Goal: Task Accomplishment & Management: Manage account settings

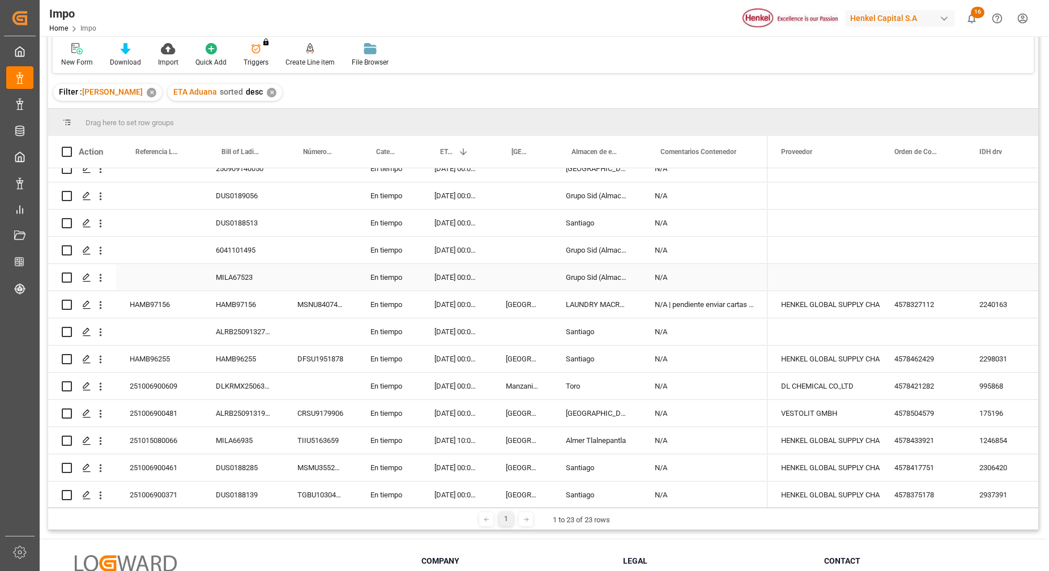
scroll to position [71, 0]
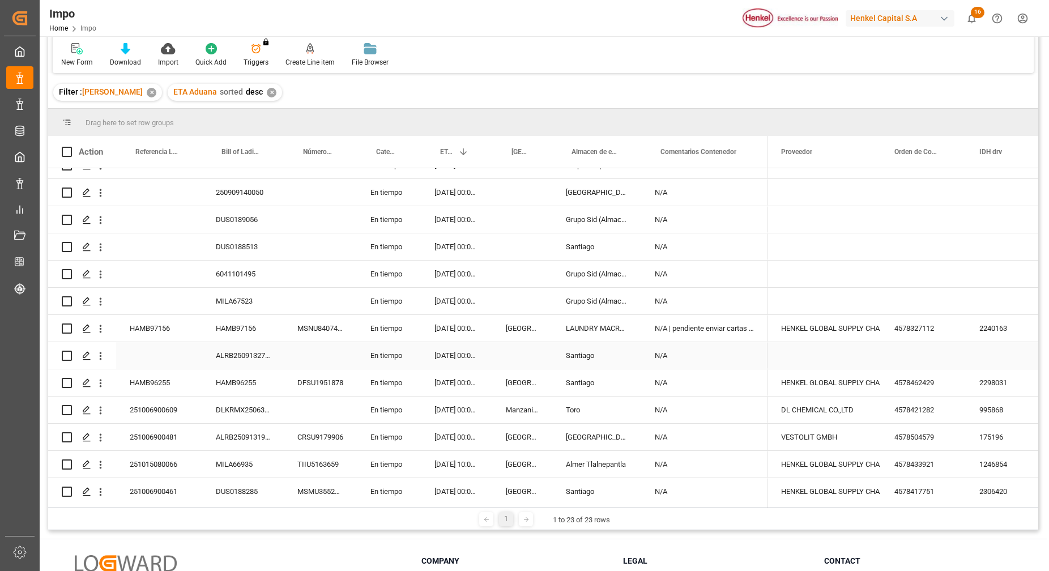
click at [247, 364] on div "ALRB250913270089" at bounding box center [243, 355] width 82 height 27
click at [244, 361] on div "ALRB250913270089" at bounding box center [243, 355] width 82 height 27
click at [243, 360] on div "ALRB250913270089" at bounding box center [243, 355] width 82 height 27
click at [241, 359] on input "ALRB250913270089" at bounding box center [242, 362] width 63 height 22
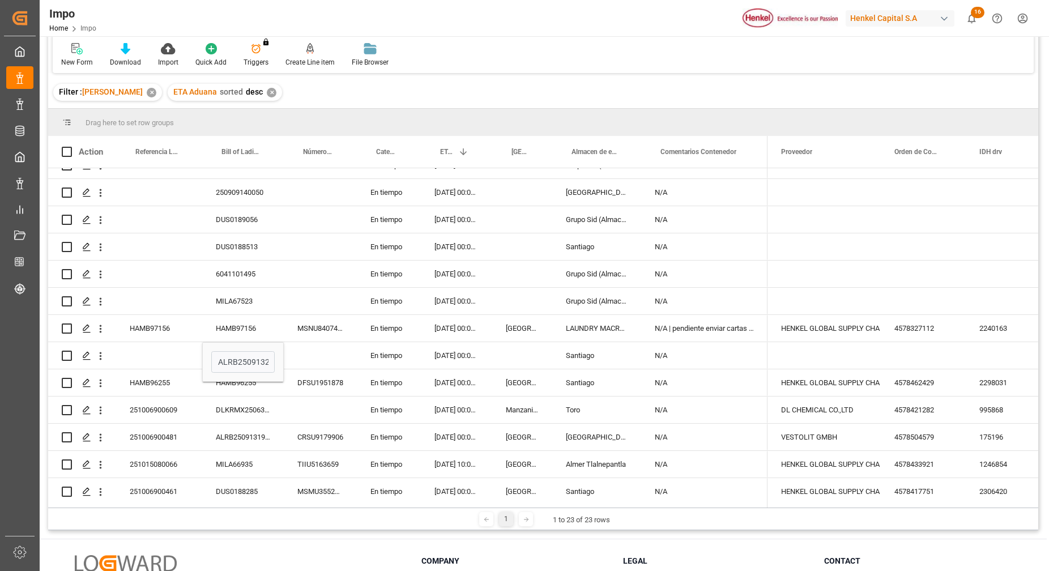
scroll to position [294, 0]
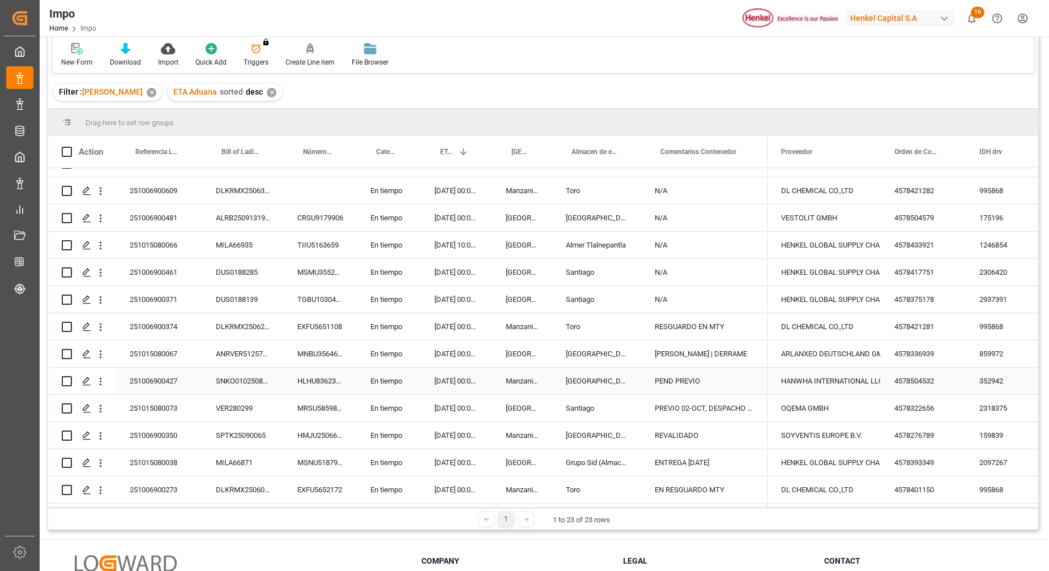
click at [232, 376] on div "SNKO010250808399" at bounding box center [243, 381] width 82 height 27
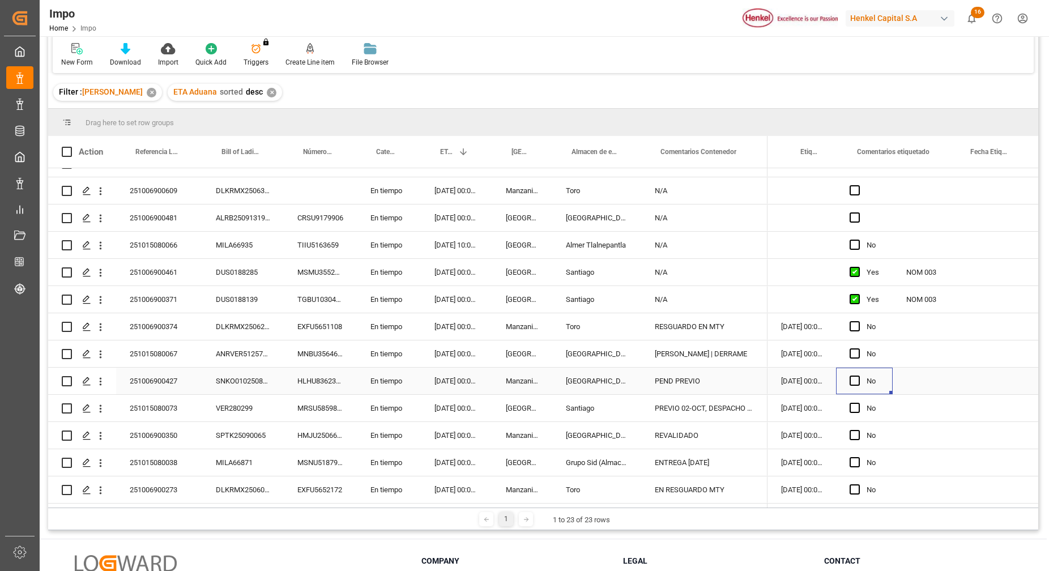
scroll to position [0, 0]
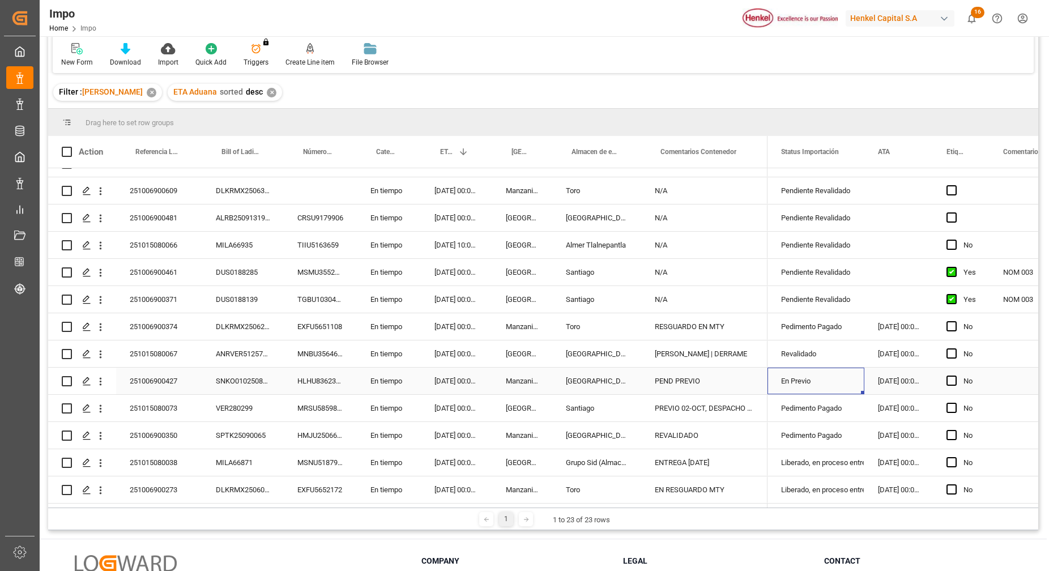
click at [815, 371] on div "En Previo" at bounding box center [816, 381] width 70 height 26
click at [842, 383] on icon "open menu" at bounding box center [843, 388] width 14 height 14
click at [831, 446] on div "Pedimento Pagado" at bounding box center [830, 449] width 106 height 40
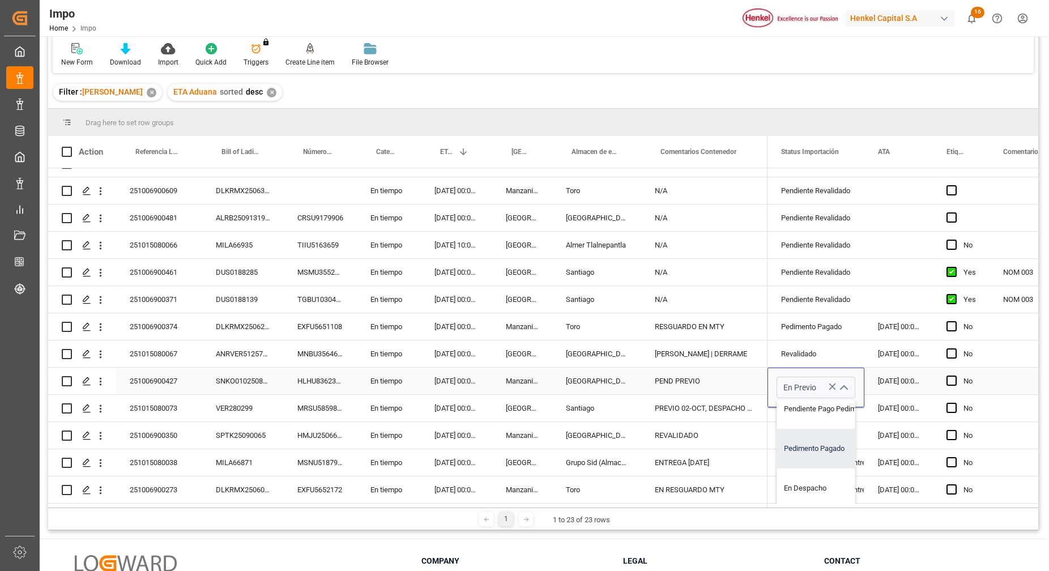
type input "Pedimento Pagado"
click at [724, 383] on div "PEND PREVIO" at bounding box center [704, 381] width 126 height 27
click at [716, 382] on div "PEND PREVIO" at bounding box center [704, 381] width 126 height 27
click at [710, 378] on div "PEND PREVIO" at bounding box center [704, 381] width 126 height 27
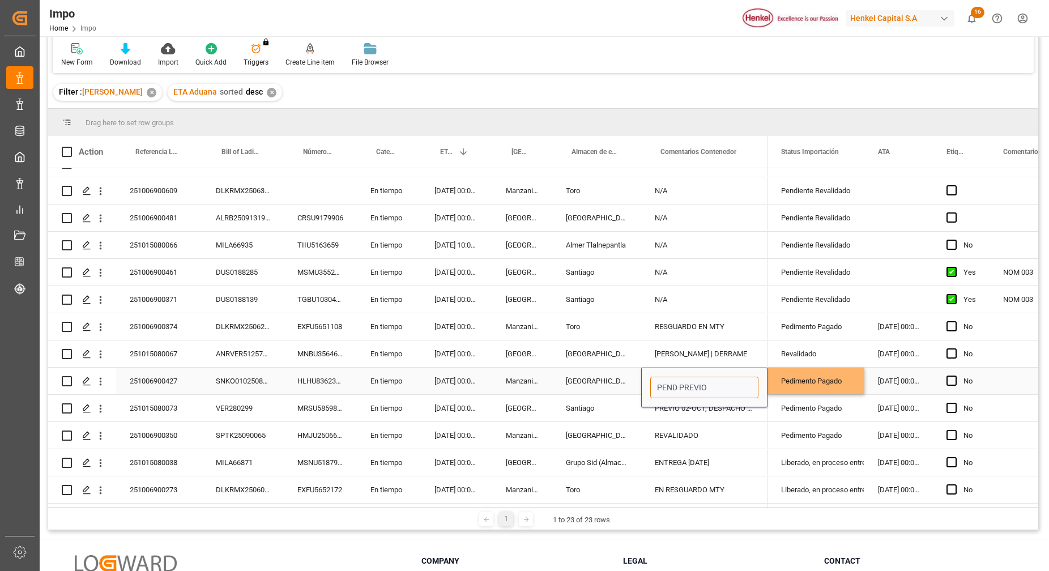
drag, startPoint x: 710, startPoint y: 381, endPoint x: 628, endPoint y: 382, distance: 82.1
click at [628, 382] on div "251006900427 SNKO010250808399 HLHU8362337 En tiempo 29.09.2025 00:00:00 Manzani…" at bounding box center [407, 381] width 719 height 27
type input "PAGADO"
click at [822, 321] on div "Pedimento Pagado" at bounding box center [816, 327] width 70 height 26
click at [719, 432] on div "REVALIDADO" at bounding box center [704, 435] width 126 height 27
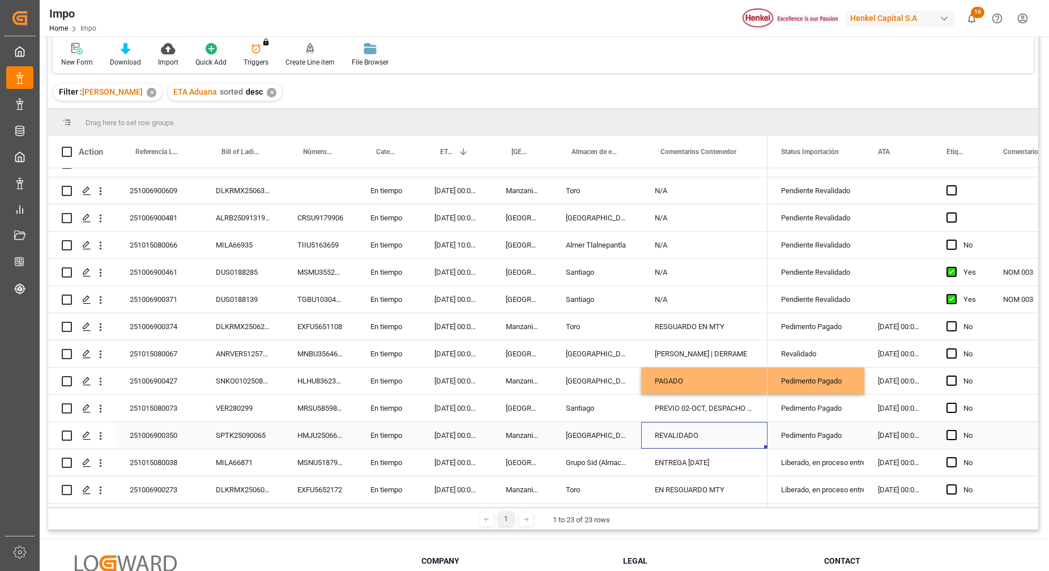
click at [719, 432] on div "REVALIDADO" at bounding box center [704, 435] width 126 height 27
click at [719, 432] on input "REVALIDADO" at bounding box center [704, 442] width 108 height 22
type input "R"
type input "PAGADO"
click at [721, 403] on div "PREVIO 02-OCT, DESPACHO 03-OCT" at bounding box center [704, 408] width 126 height 27
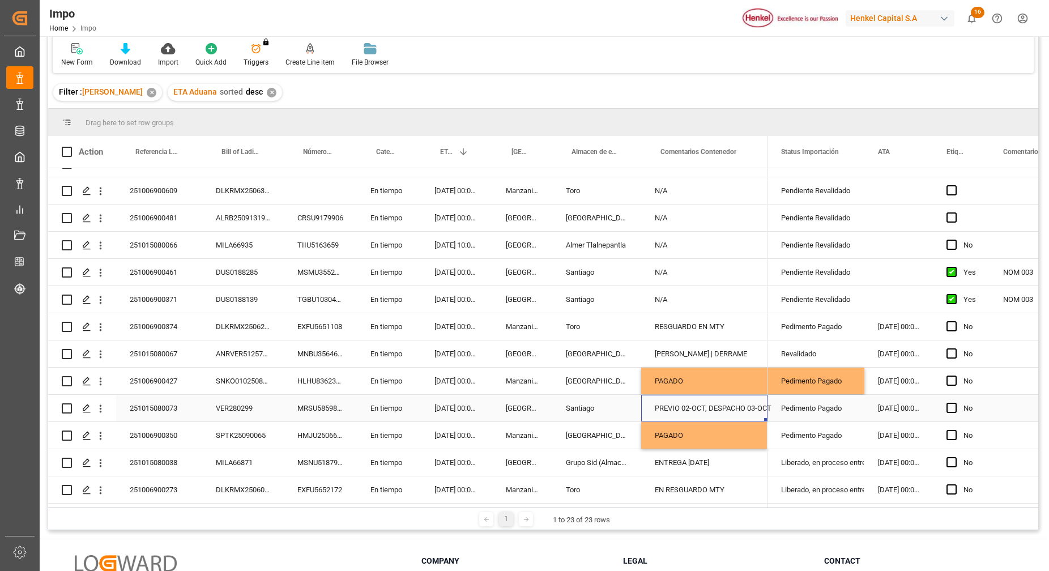
click at [721, 403] on div "PREVIO 02-OCT, DESPACHO 03-OCT" at bounding box center [704, 408] width 126 height 27
click at [718, 375] on div "PAGADO" at bounding box center [704, 381] width 126 height 27
click at [730, 403] on div "PREVIO 02-OCT, DESPACHO 03-OCT" at bounding box center [704, 408] width 126 height 27
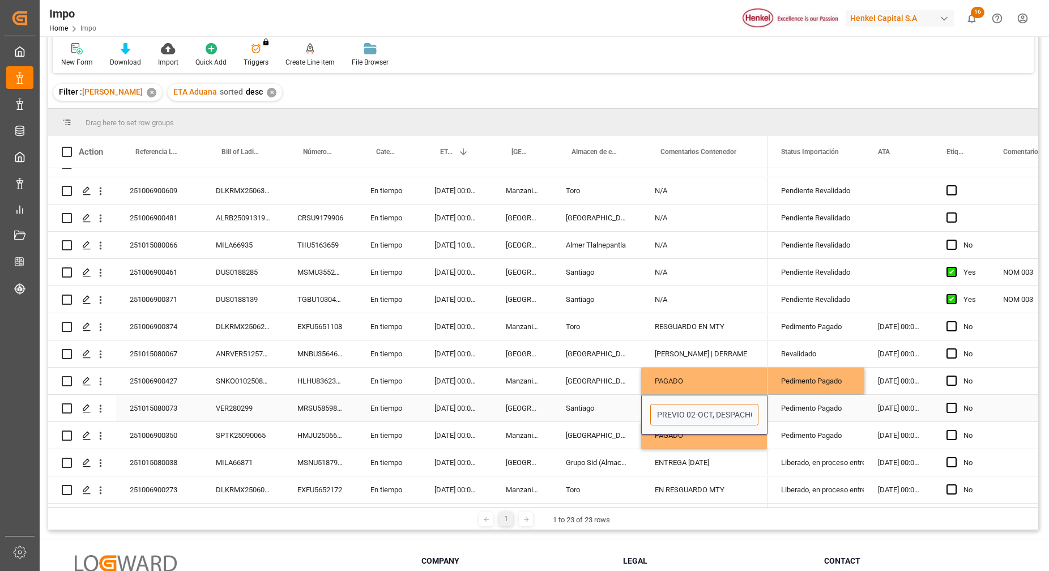
drag, startPoint x: 716, startPoint y: 412, endPoint x: 647, endPoint y: 417, distance: 69.2
click at [647, 417] on div "PREVIO 02-OCT, DESPACHO 03-OCT" at bounding box center [704, 415] width 126 height 40
type input "DESPACHO 03-OCT"
click at [719, 289] on div "N/A" at bounding box center [704, 299] width 126 height 27
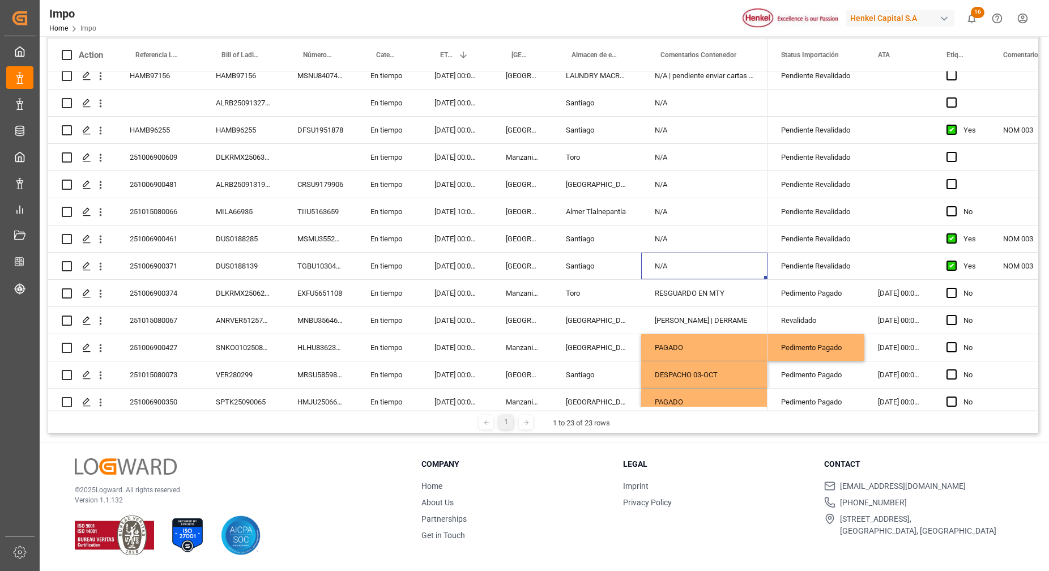
scroll to position [223, 0]
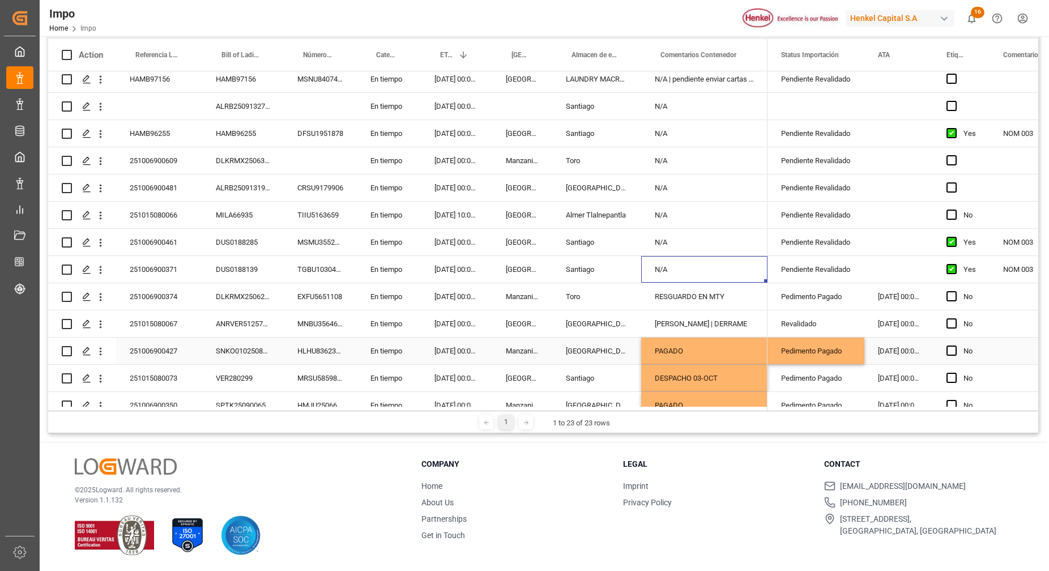
click at [783, 343] on div "Pedimento Pagado" at bounding box center [816, 351] width 70 height 26
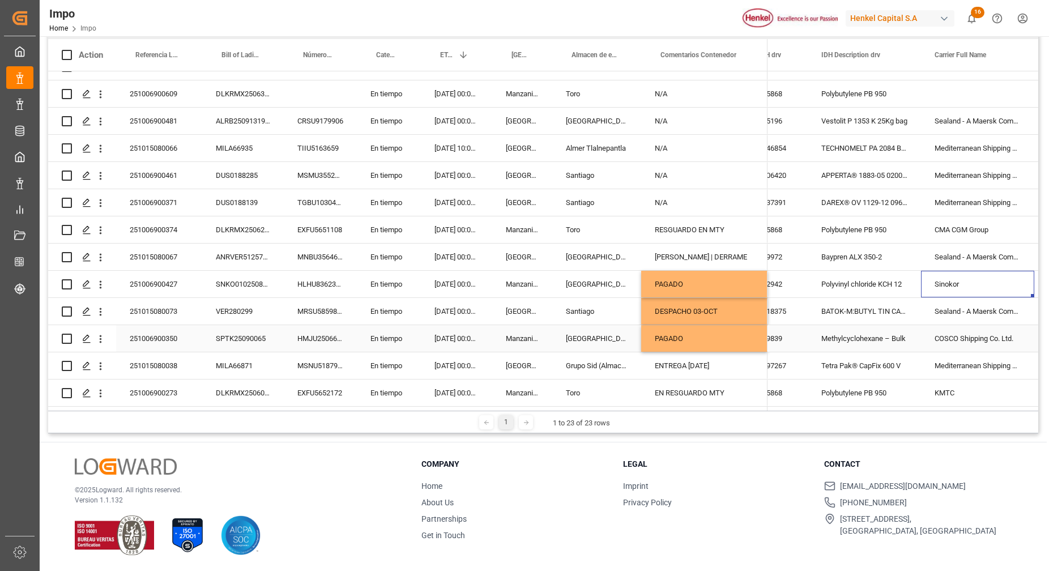
scroll to position [0, 0]
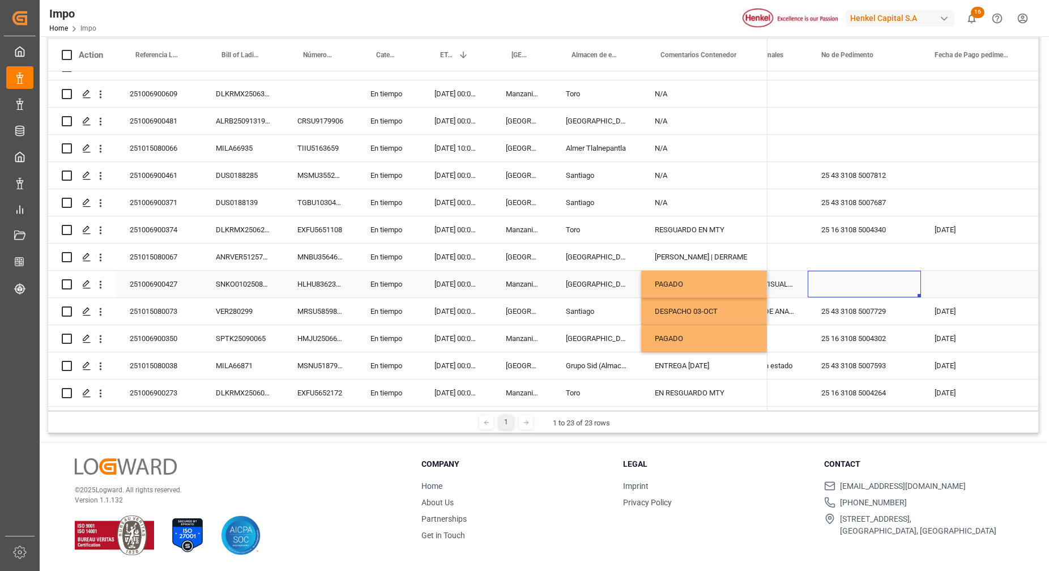
click at [841, 273] on div "Press SPACE to select this row." at bounding box center [863, 284] width 113 height 27
click at [850, 280] on input "Press SPACE to select this row." at bounding box center [864, 291] width 95 height 22
paste input "25 16 3108 5004395"
type input "25 16 3108 5004395"
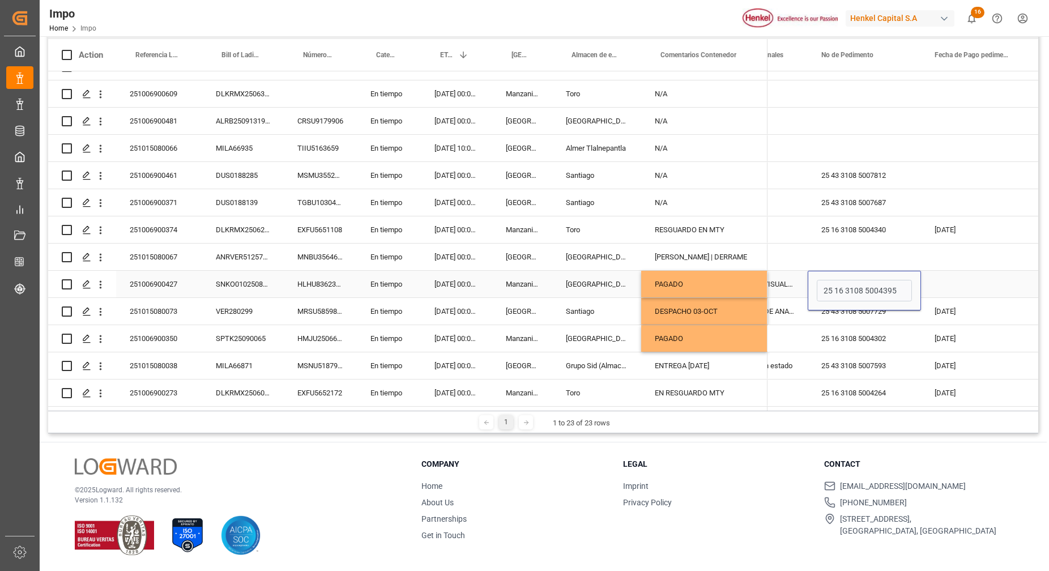
click at [955, 281] on div "Press SPACE to select this row." at bounding box center [977, 284] width 113 height 27
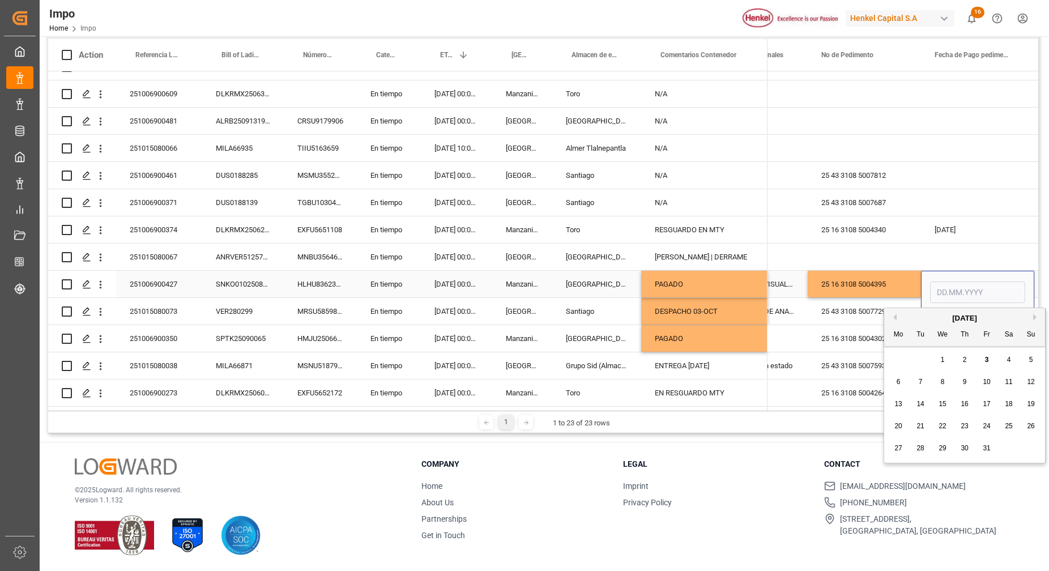
click at [955, 281] on input "Press SPACE to select this row." at bounding box center [977, 292] width 95 height 22
click at [988, 216] on div "[DATE]" at bounding box center [977, 229] width 113 height 27
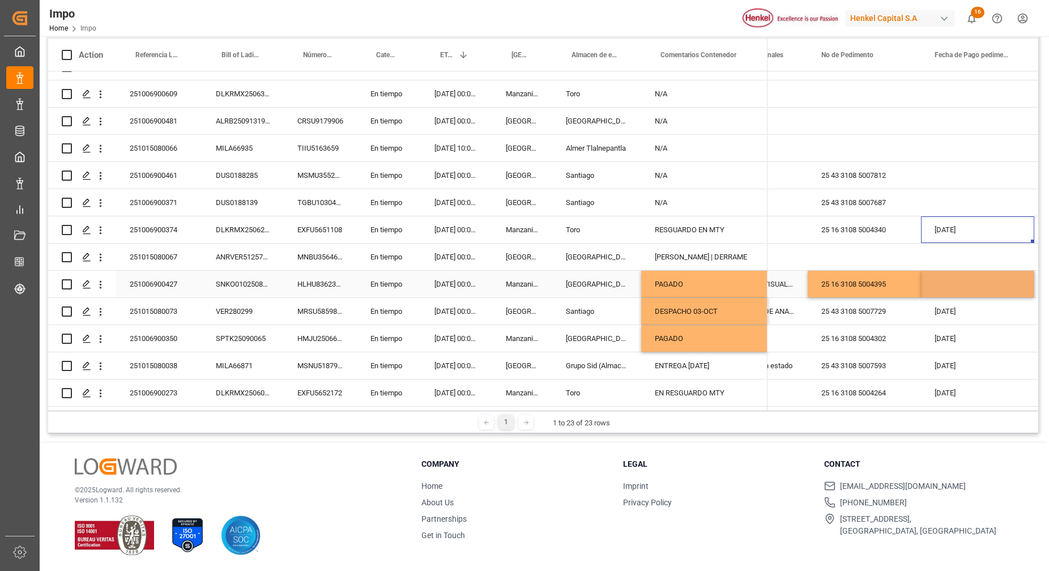
click at [962, 274] on div "Press SPACE to select this row." at bounding box center [977, 284] width 113 height 27
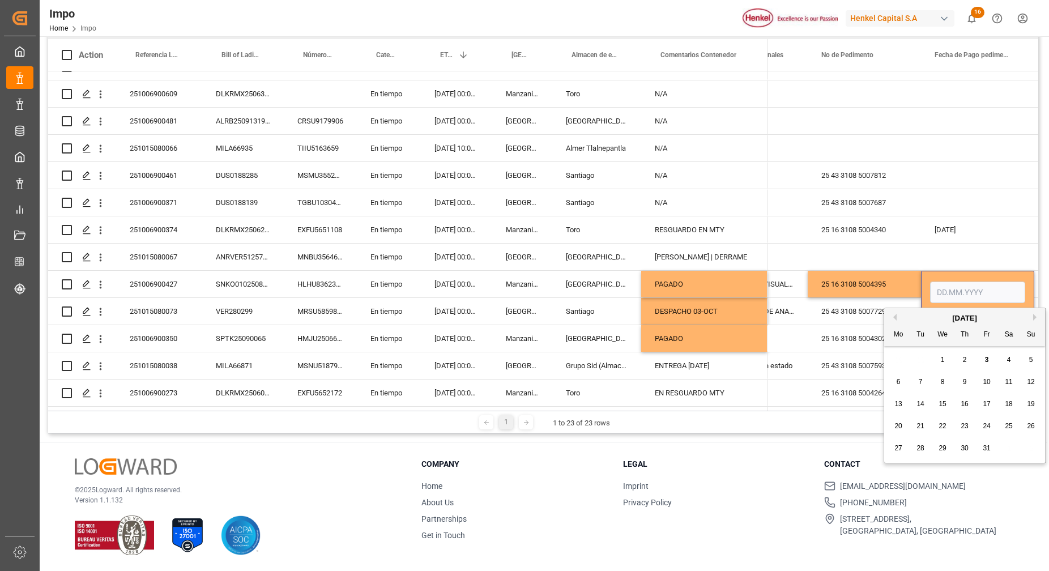
click at [986, 359] on span "3" at bounding box center [987, 360] width 4 height 8
type input "[DATE]"
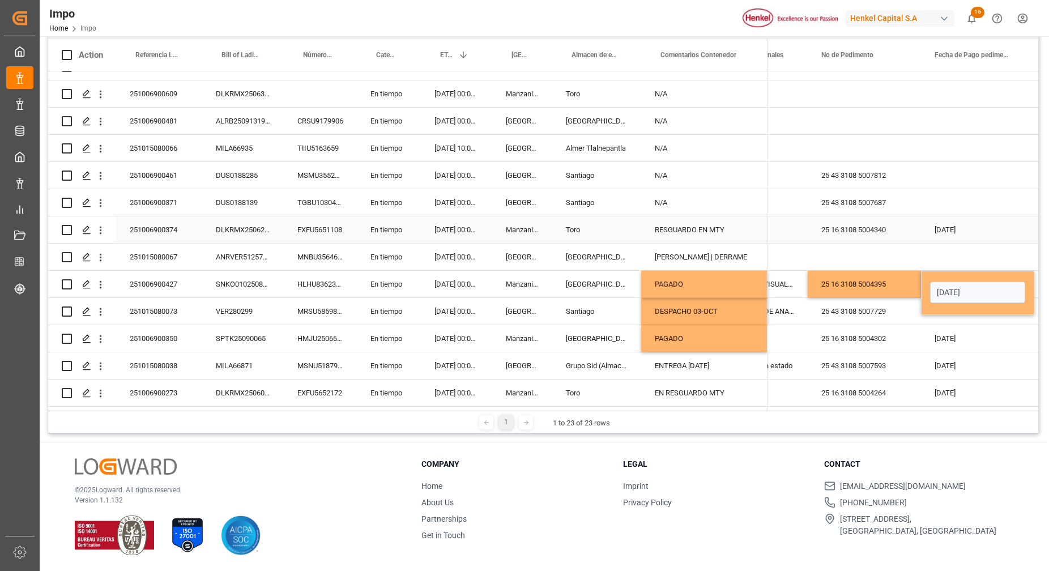
click at [982, 233] on div "[DATE]" at bounding box center [977, 229] width 113 height 27
click at [946, 279] on div "[DATE]" at bounding box center [977, 284] width 113 height 27
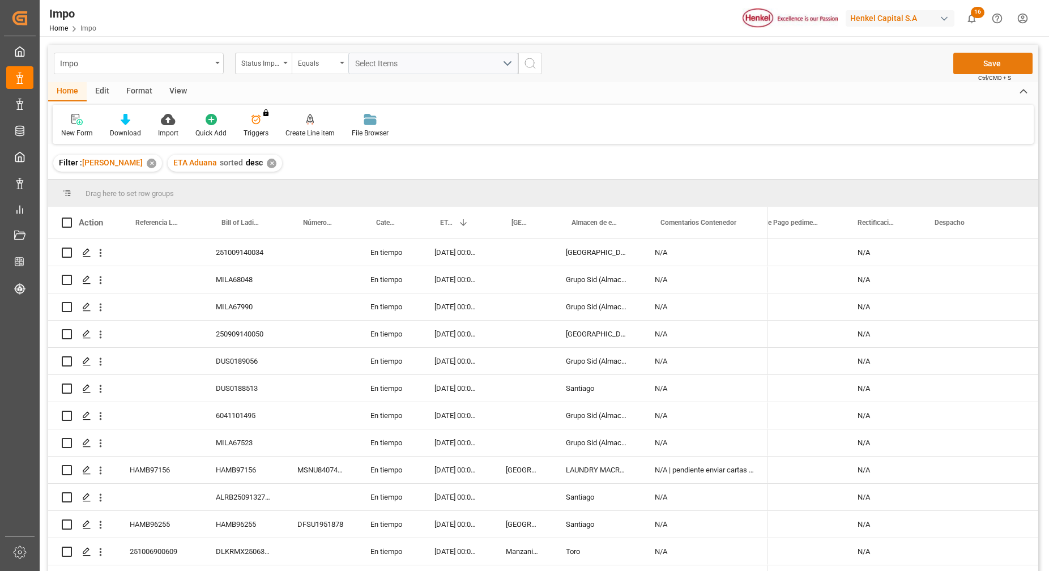
click at [998, 61] on button "Save" at bounding box center [992, 64] width 79 height 22
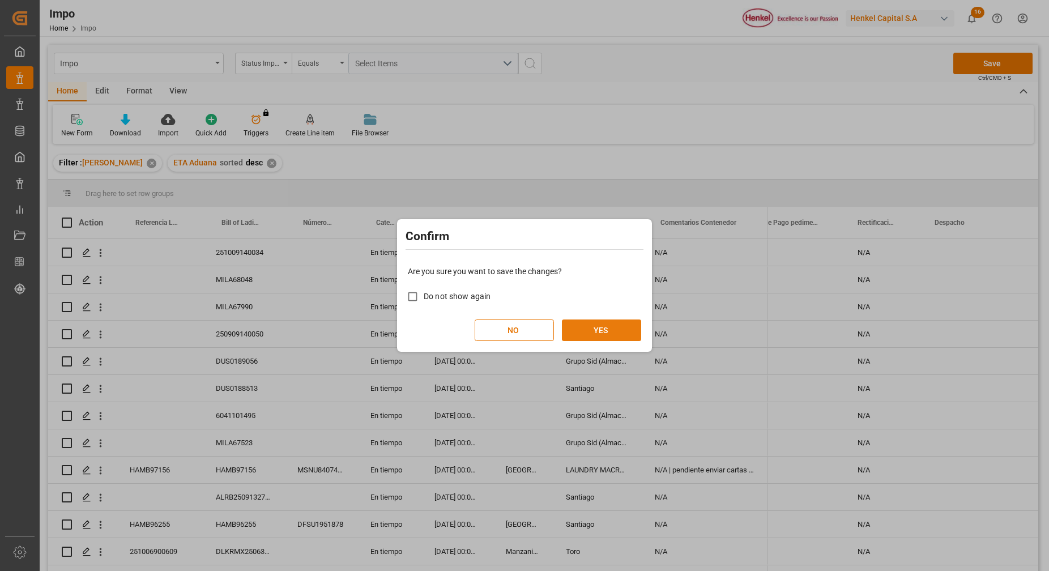
click at [617, 330] on button "YES" at bounding box center [601, 330] width 79 height 22
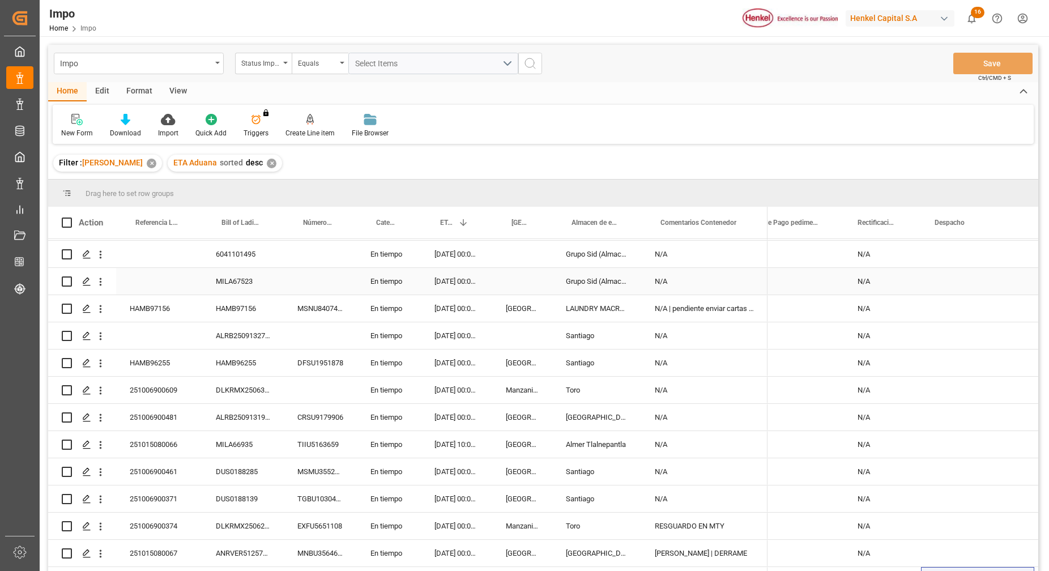
scroll to position [212, 0]
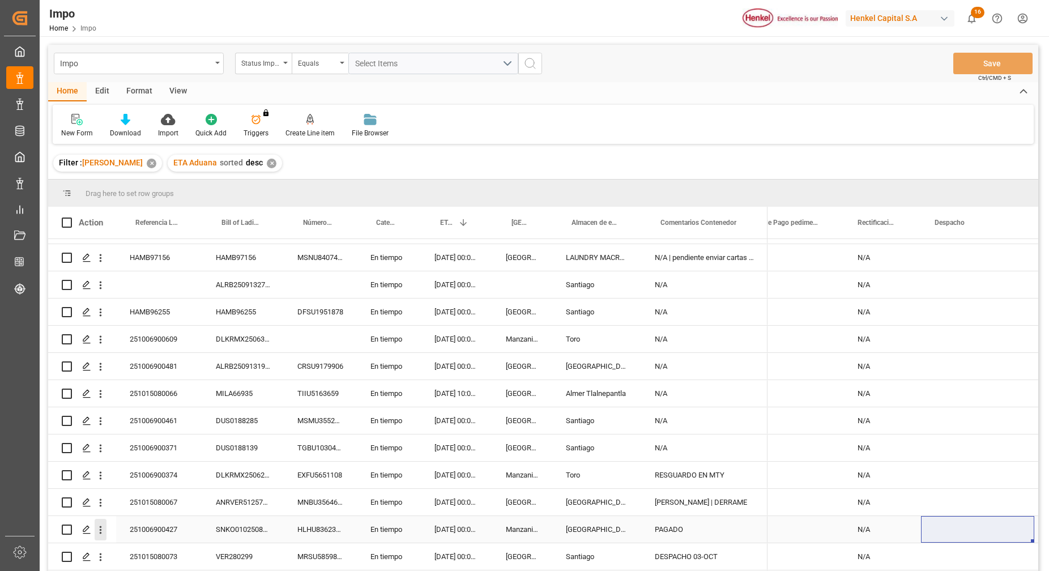
click at [104, 531] on icon "open menu" at bounding box center [101, 530] width 12 height 12
click at [116, 545] on div "Open in new tab" at bounding box center [165, 554] width 140 height 24
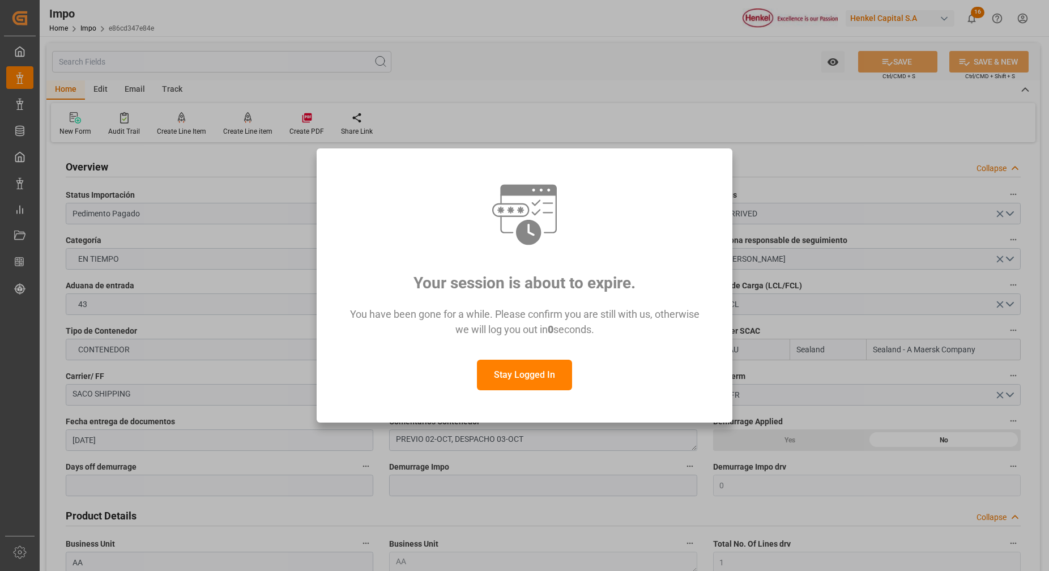
scroll to position [918, 0]
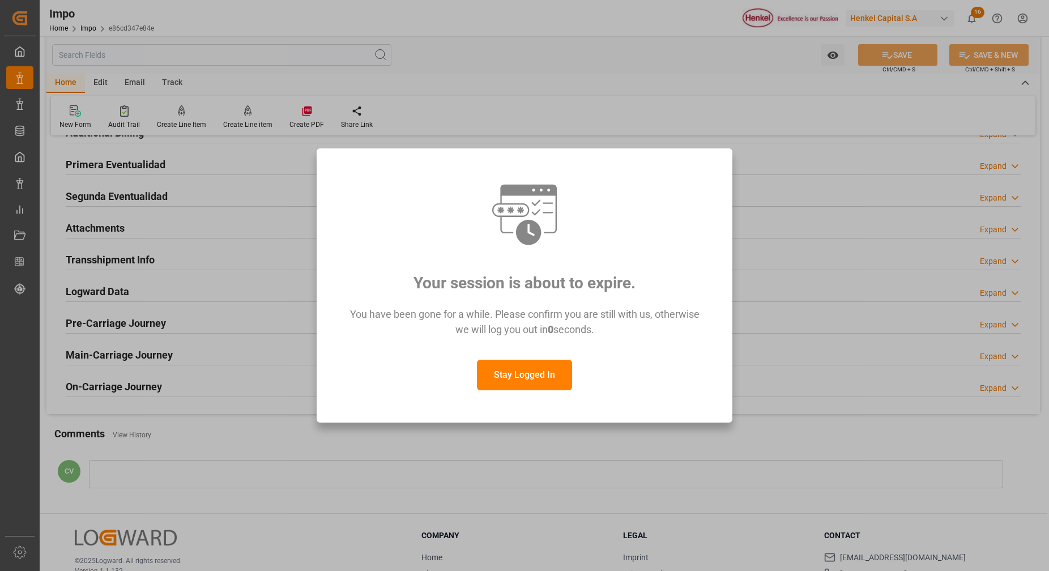
click at [499, 384] on button "Stay Logged In" at bounding box center [524, 375] width 95 height 31
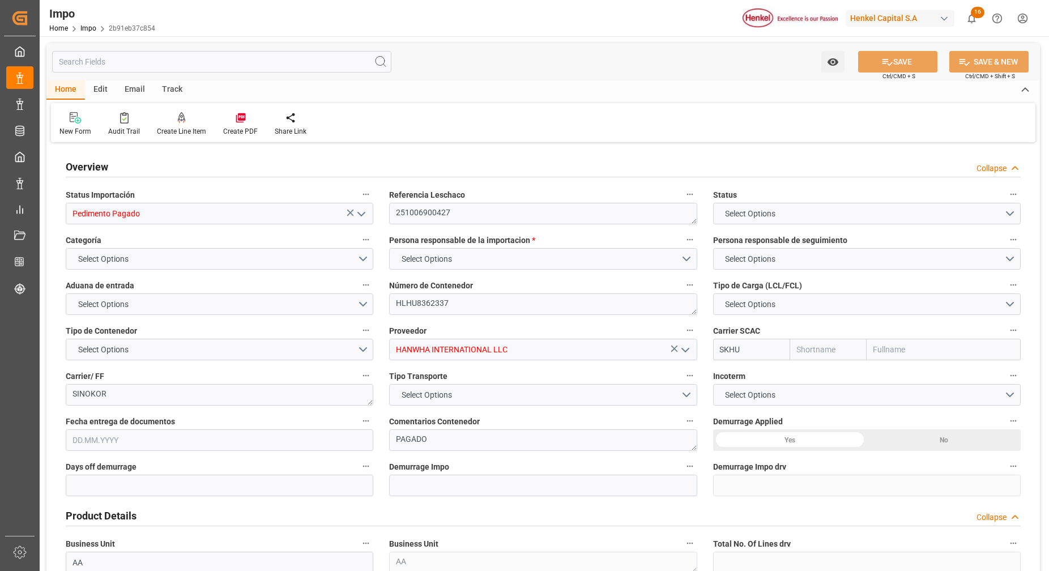
type input "Sinokor"
type input "1"
type input "35"
type input "16"
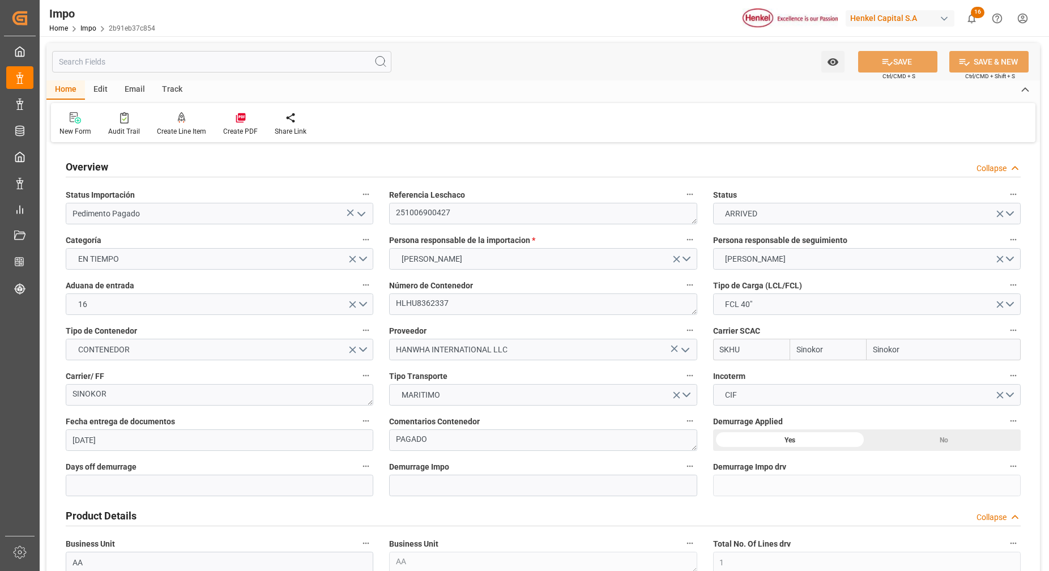
type input "23.09.2025"
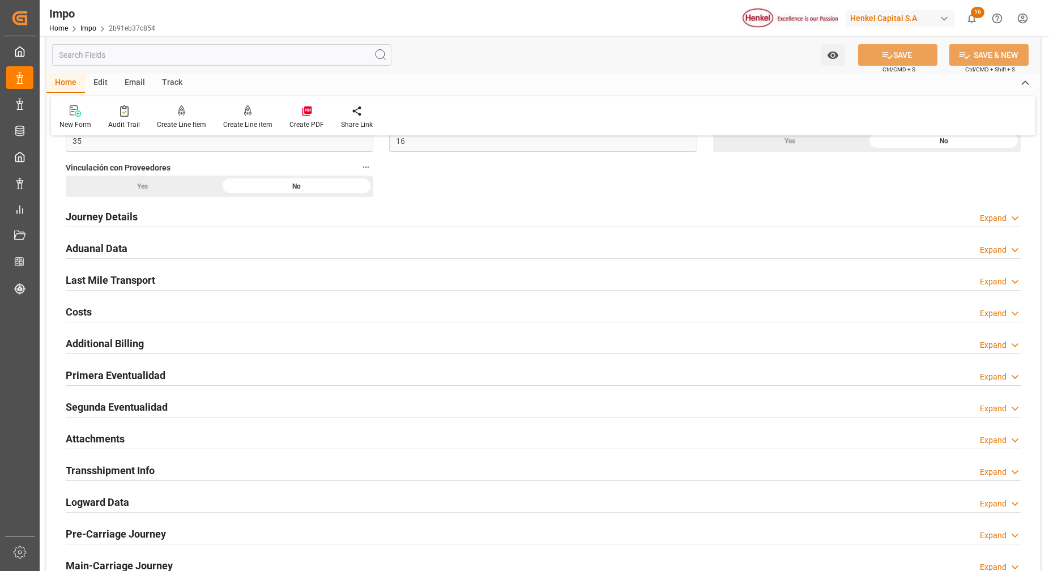
scroll to position [849, 0]
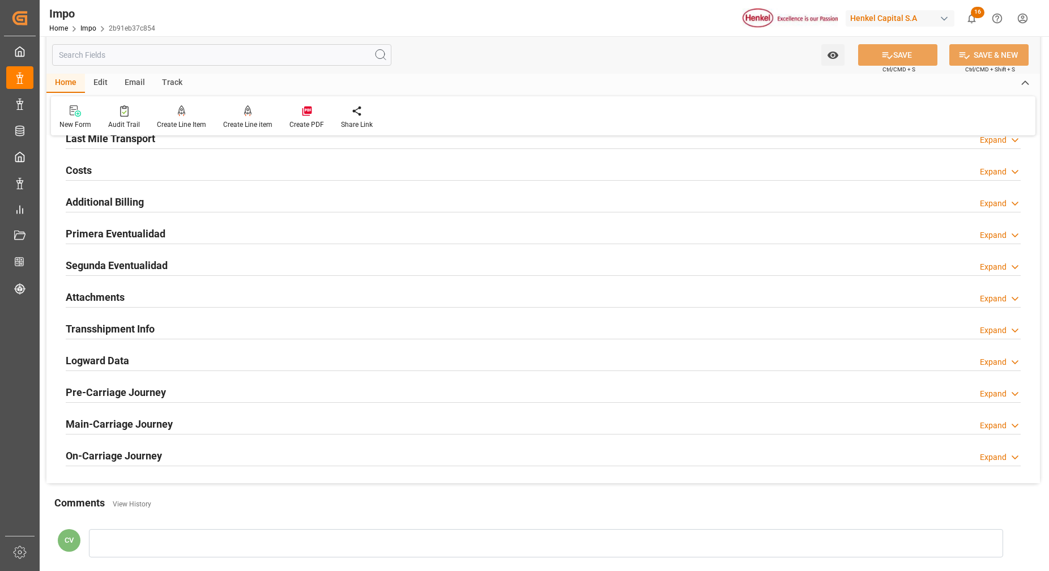
click at [124, 297] on h2 "Attachments" at bounding box center [95, 296] width 59 height 15
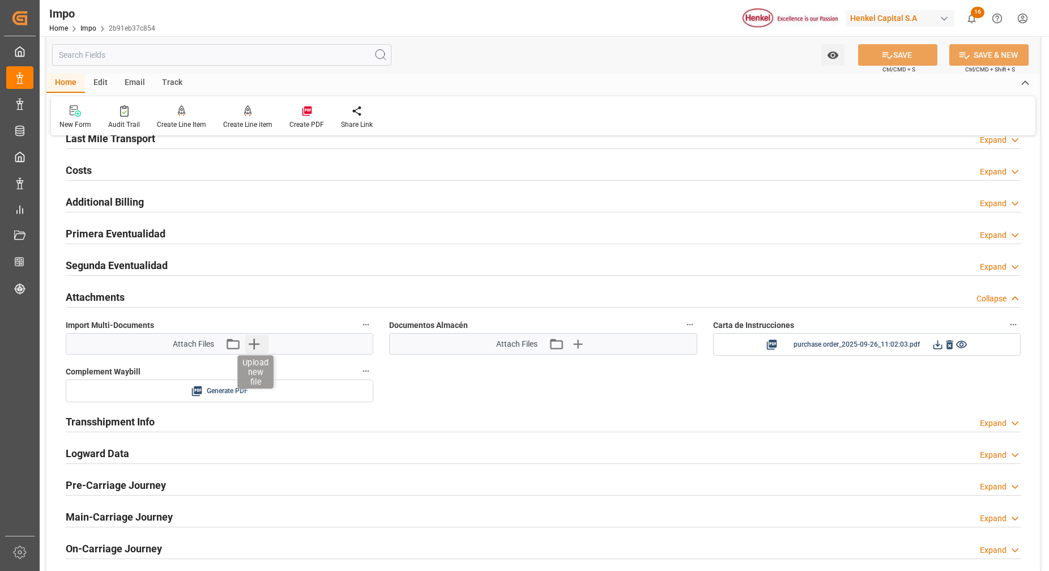
click at [261, 345] on icon "button" at bounding box center [254, 344] width 18 height 18
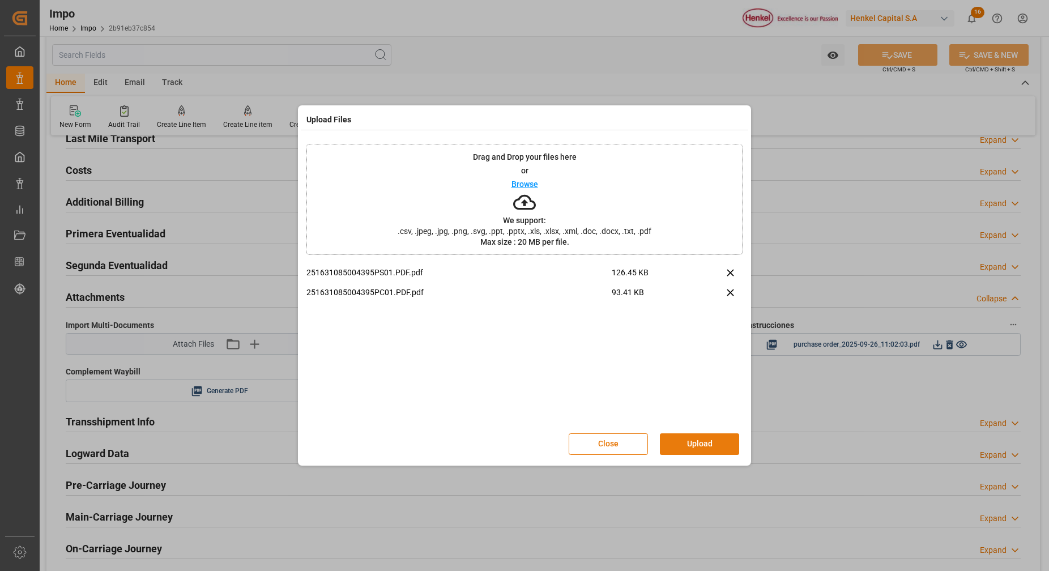
click at [693, 435] on button "Upload" at bounding box center [699, 444] width 79 height 22
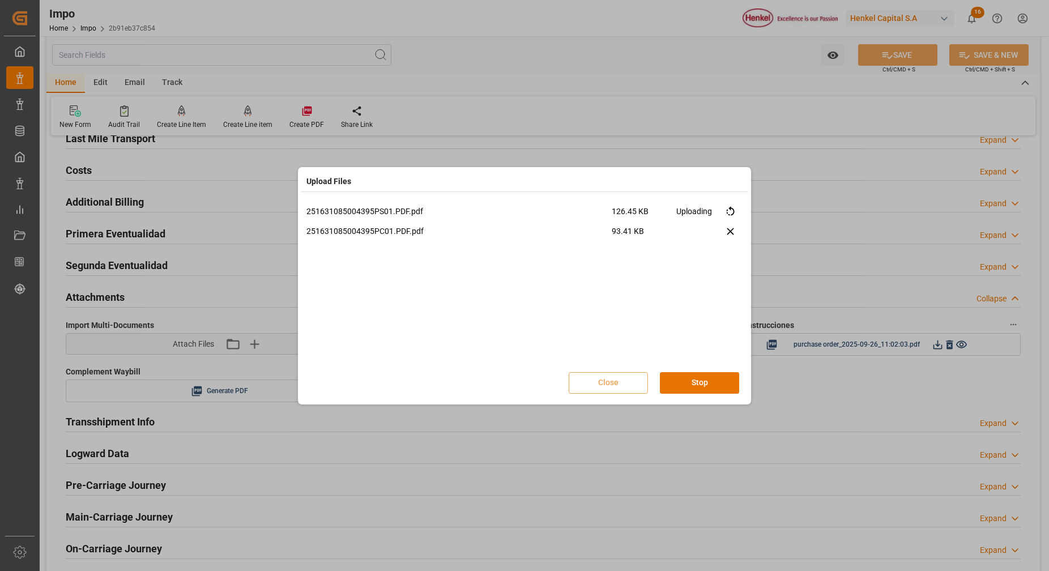
click at [690, 381] on button "Stop" at bounding box center [699, 383] width 79 height 22
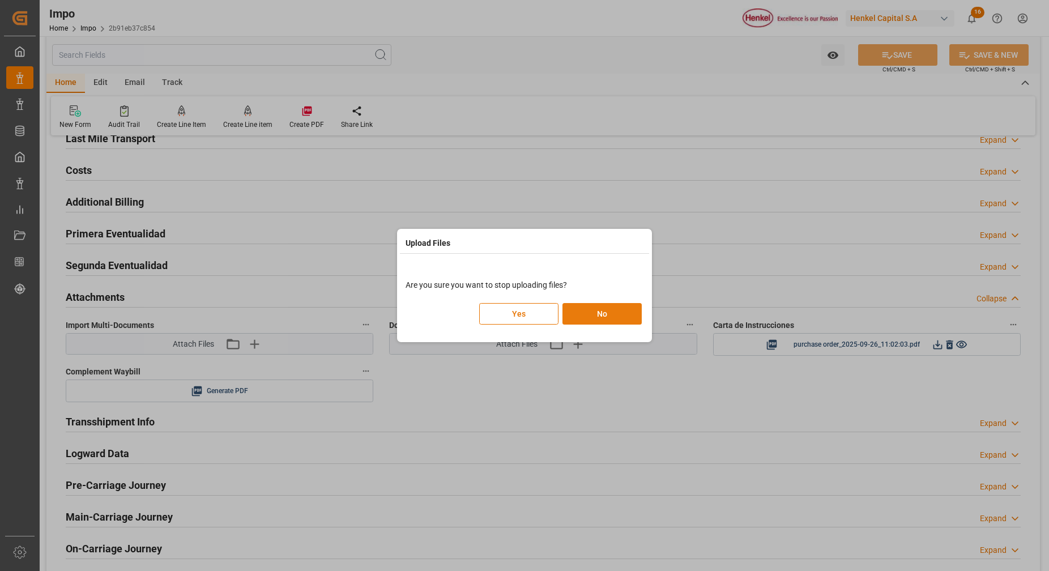
click at [592, 317] on button "No" at bounding box center [601, 314] width 79 height 22
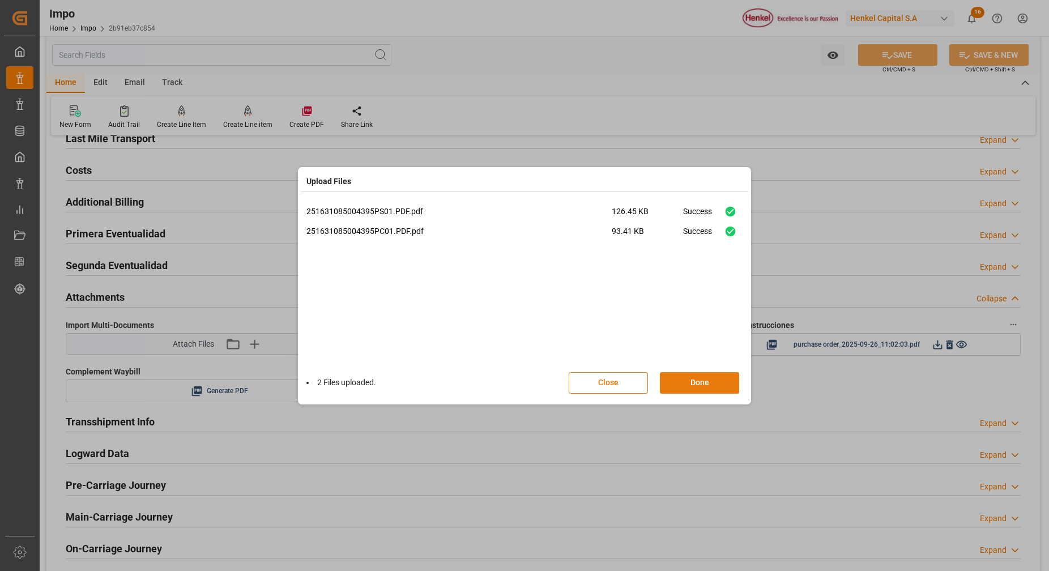
click at [681, 386] on button "Done" at bounding box center [699, 383] width 79 height 22
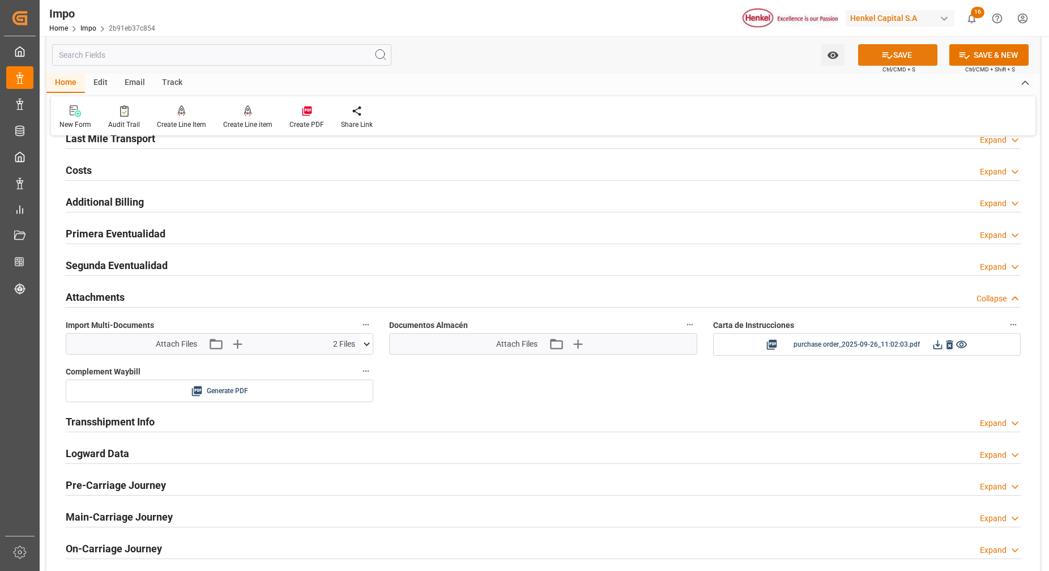
click at [897, 55] on button "SAVE" at bounding box center [897, 55] width 79 height 22
